Goal: Information Seeking & Learning: Find specific fact

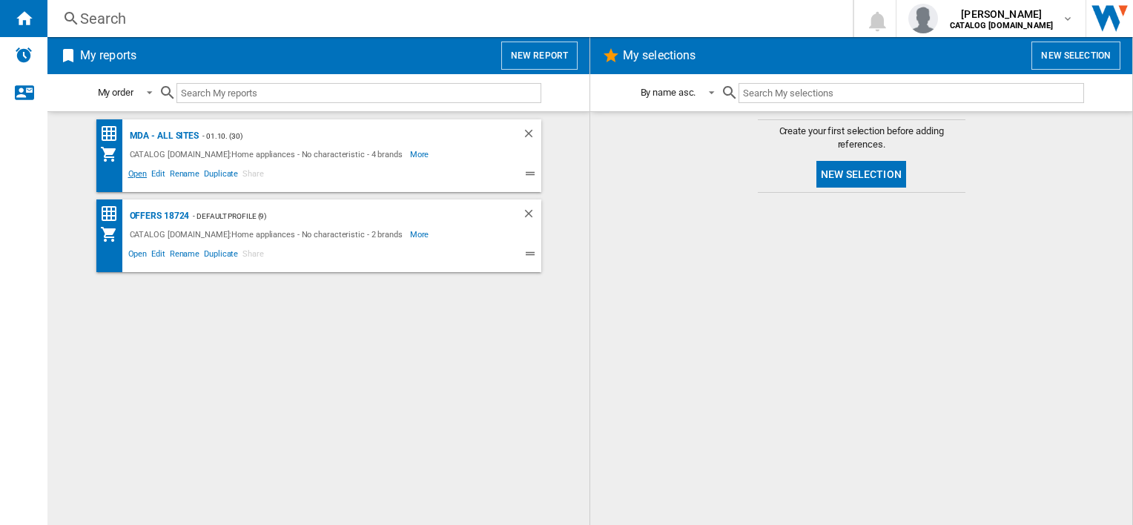
click at [135, 174] on span "Open" at bounding box center [138, 176] width 24 height 18
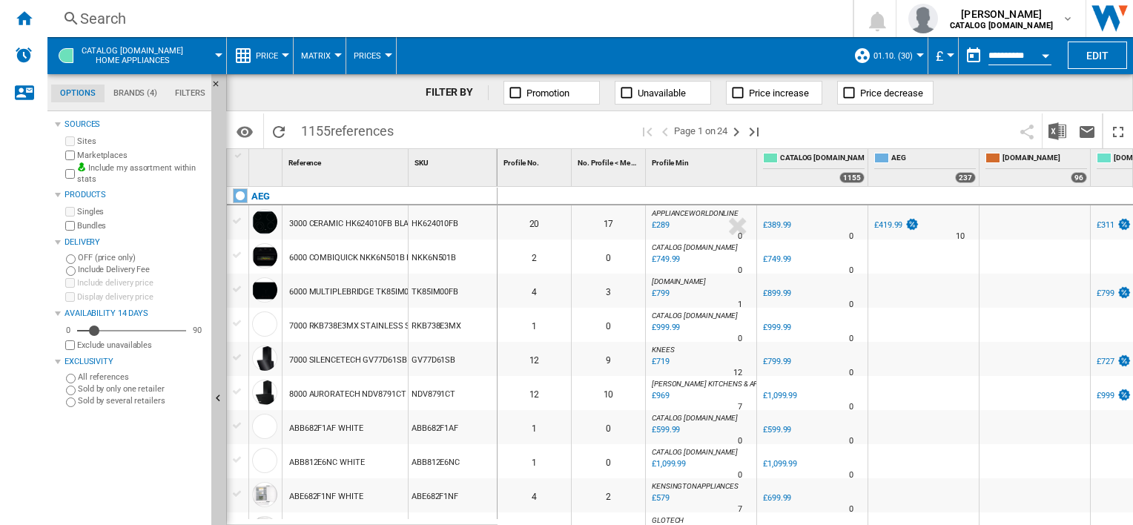
click at [486, 24] on div "Search" at bounding box center [447, 18] width 734 height 21
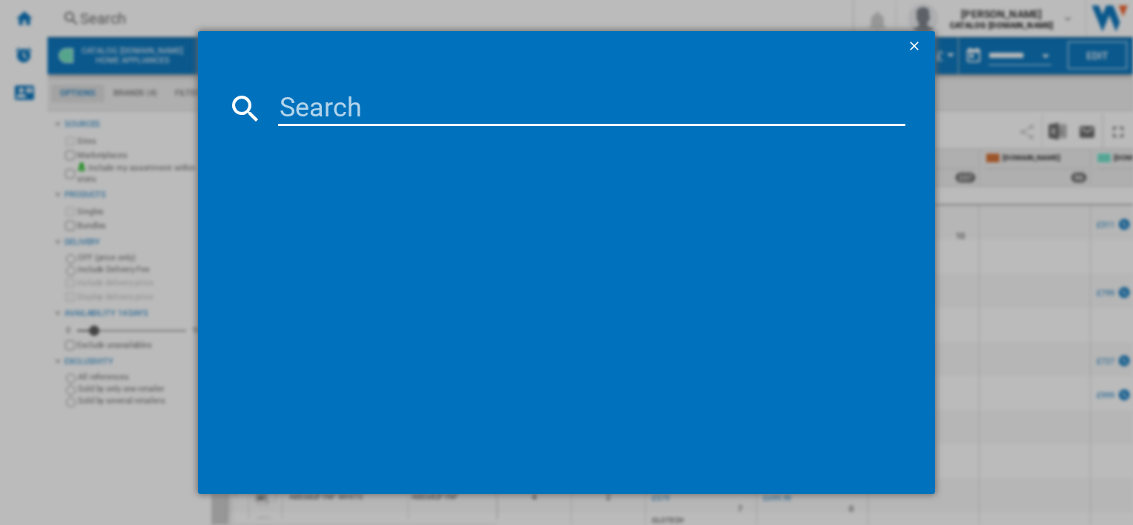
click at [478, 107] on input at bounding box center [591, 108] width 627 height 36
paste input "DUB53560X"
drag, startPoint x: 289, startPoint y: 125, endPoint x: 245, endPoint y: 120, distance: 44.7
click at [245, 120] on div "DUB53560X" at bounding box center [566, 108] width 677 height 36
paste input "060M"
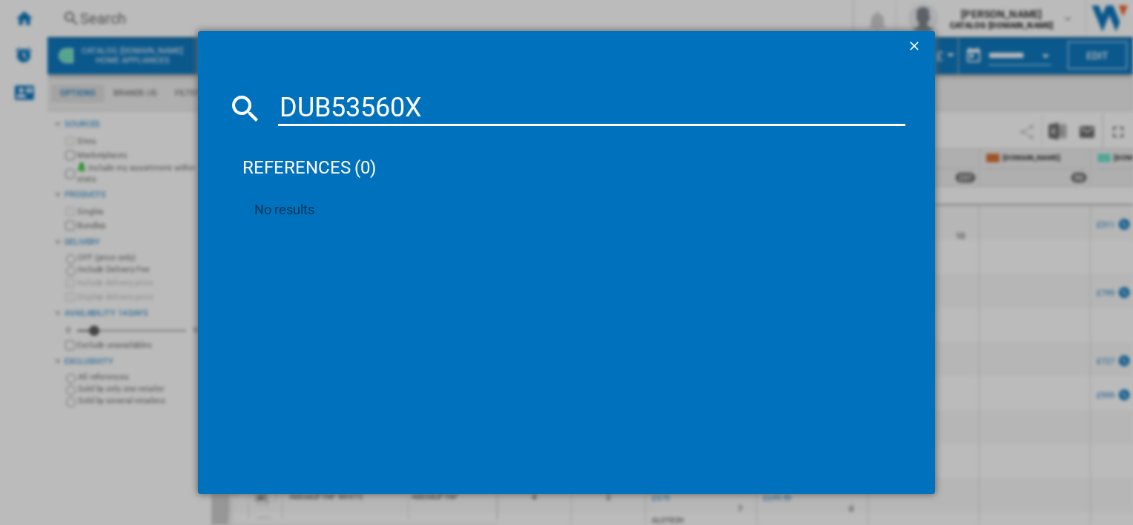
type input "DUB535060M"
